Goal: Information Seeking & Learning: Learn about a topic

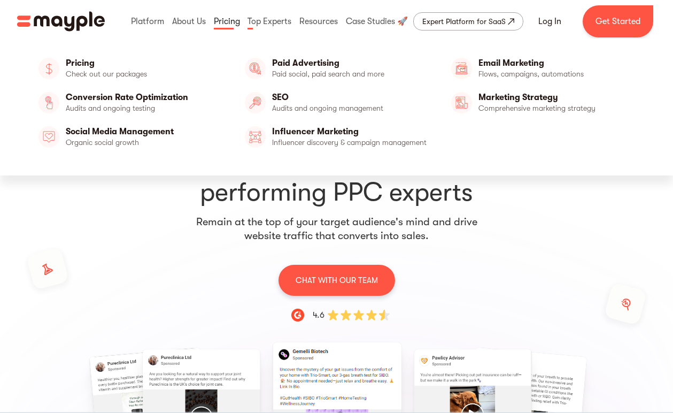
click at [232, 23] on link at bounding box center [227, 21] width 32 height 34
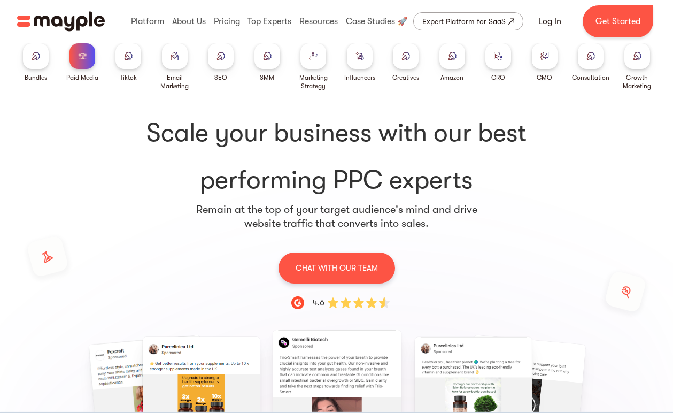
scroll to position [14, 0]
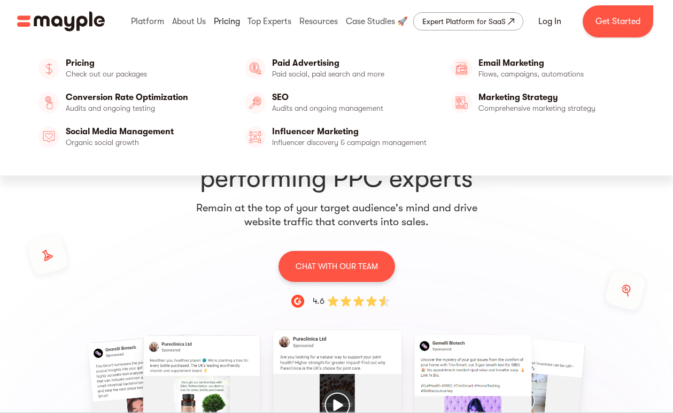
click at [230, 25] on link at bounding box center [227, 21] width 32 height 34
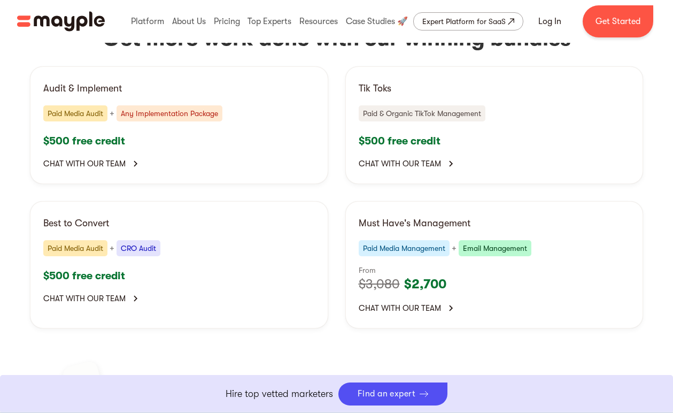
scroll to position [2163, 0]
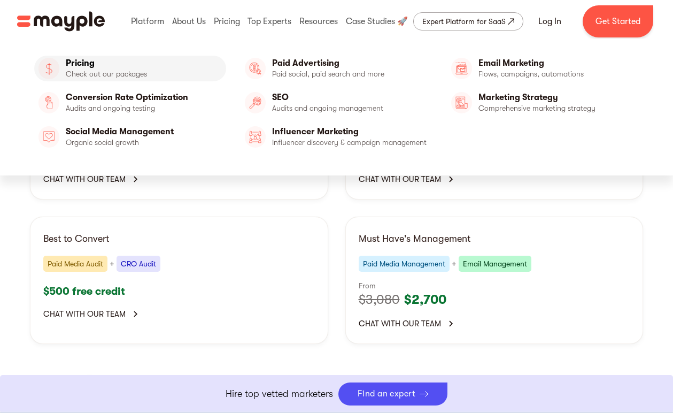
click at [118, 67] on link "Pricing" at bounding box center [130, 69] width 192 height 26
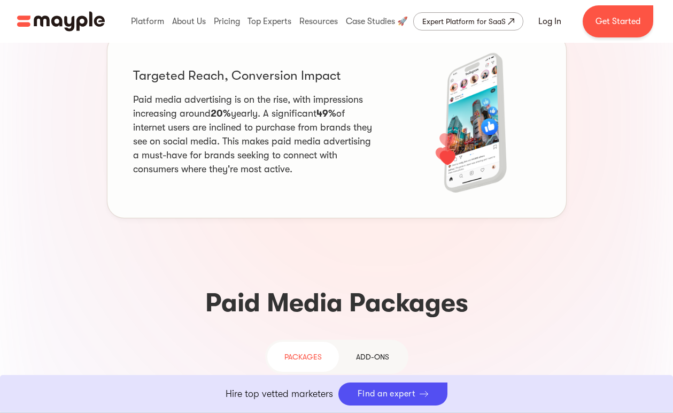
scroll to position [971, 0]
